Goal: Download file/media

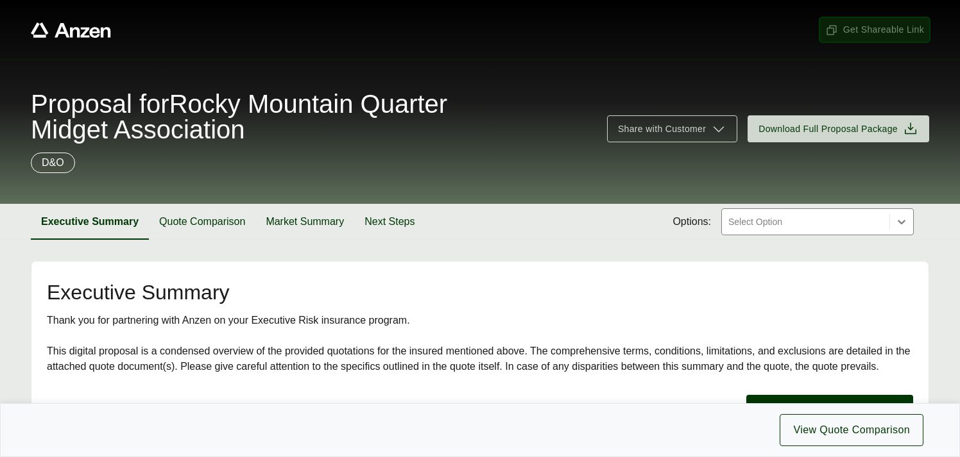
click at [860, 30] on span "Get Shareable Link" at bounding box center [874, 29] width 99 height 13
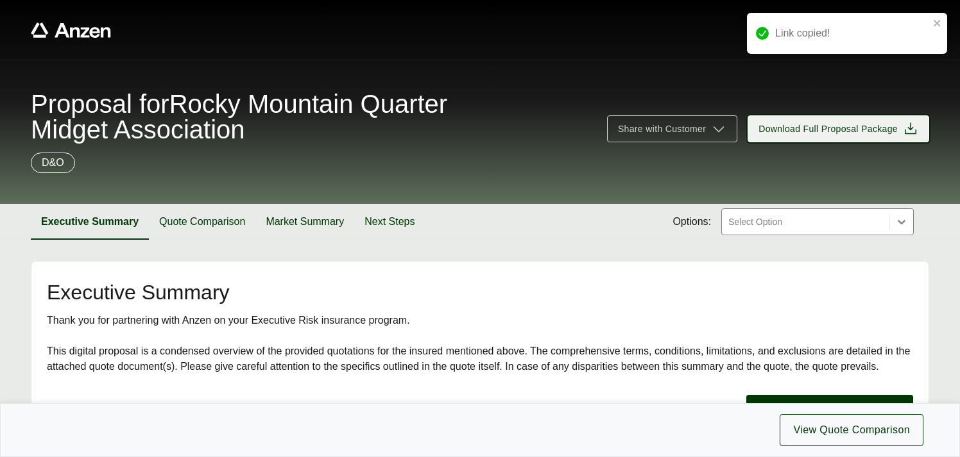
click at [824, 129] on span "Download Full Proposal Package" at bounding box center [827, 129] width 139 height 13
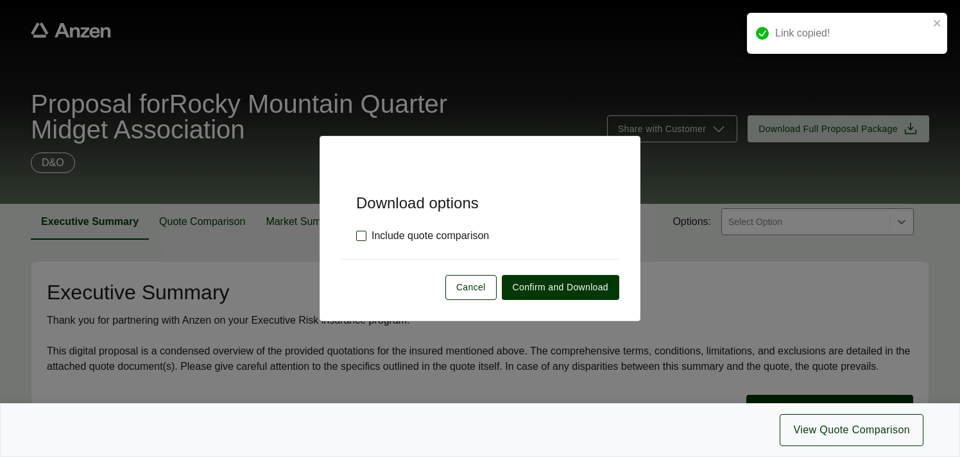
click at [360, 240] on label "Include quote comparison" at bounding box center [422, 235] width 133 height 15
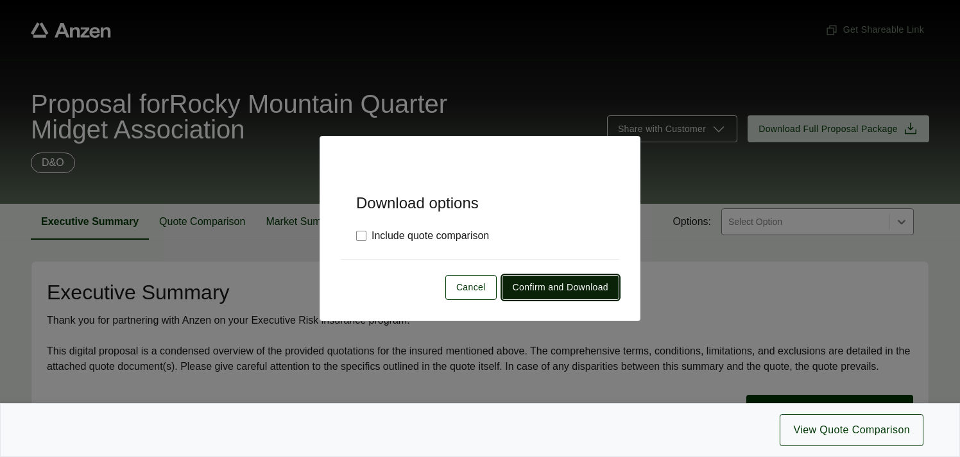
click at [543, 287] on span "Confirm and Download" at bounding box center [561, 287] width 96 height 13
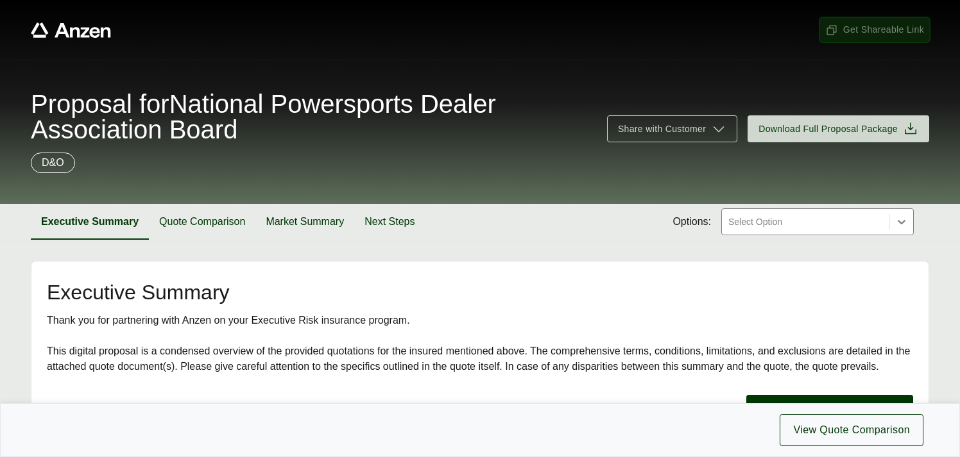
click at [862, 31] on span "Get Shareable Link" at bounding box center [874, 29] width 99 height 13
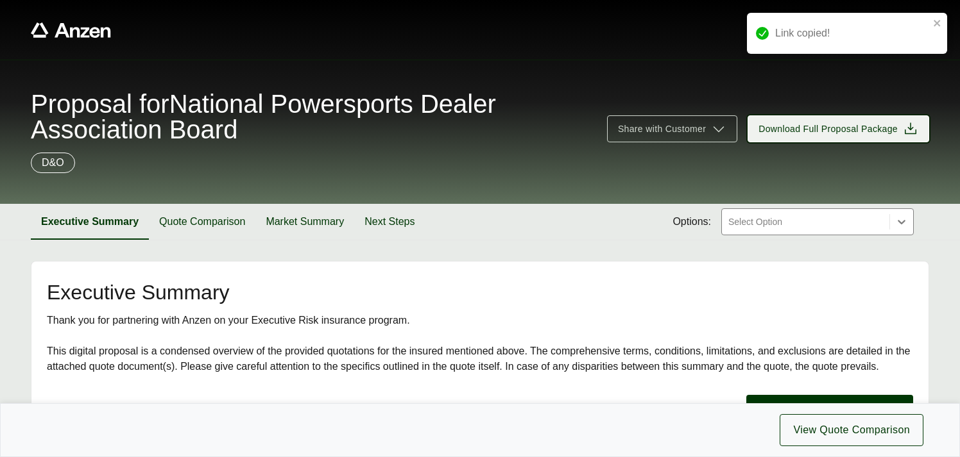
click at [844, 129] on span "Download Full Proposal Package" at bounding box center [827, 129] width 139 height 13
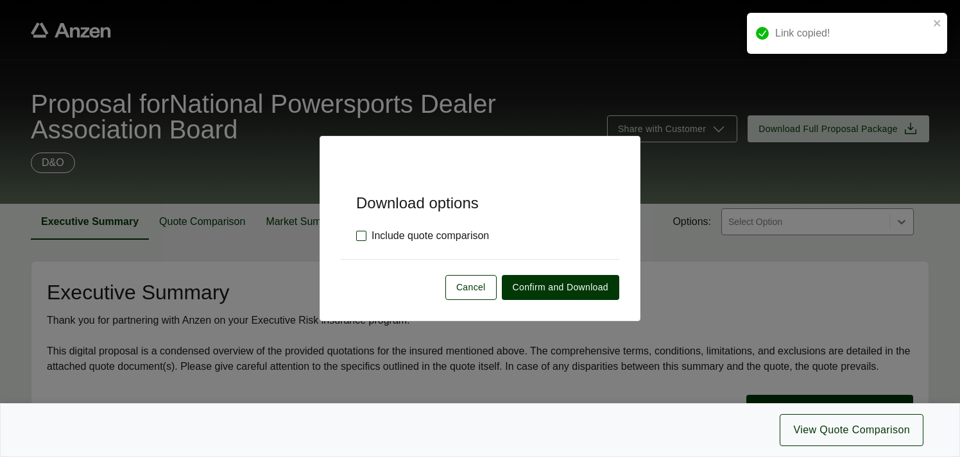
click at [359, 238] on label "Include quote comparison" at bounding box center [422, 235] width 133 height 15
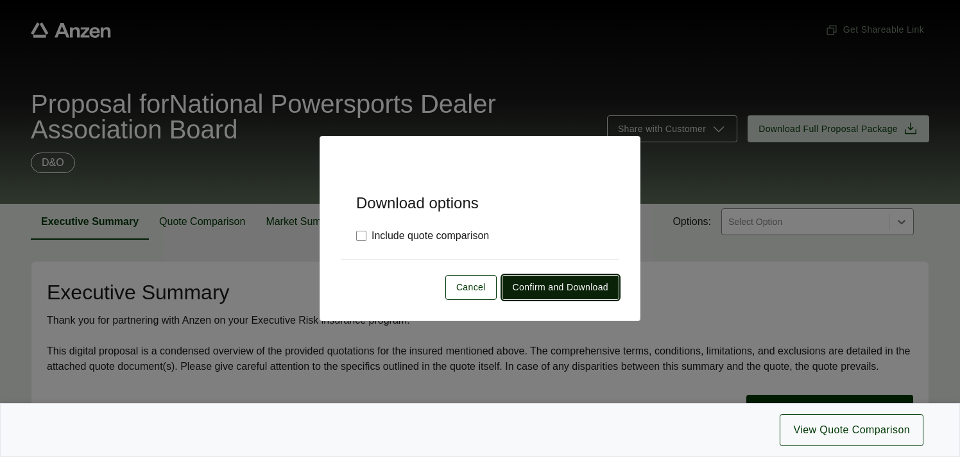
click at [535, 285] on span "Confirm and Download" at bounding box center [561, 287] width 96 height 13
